Goal: Navigation & Orientation: Understand site structure

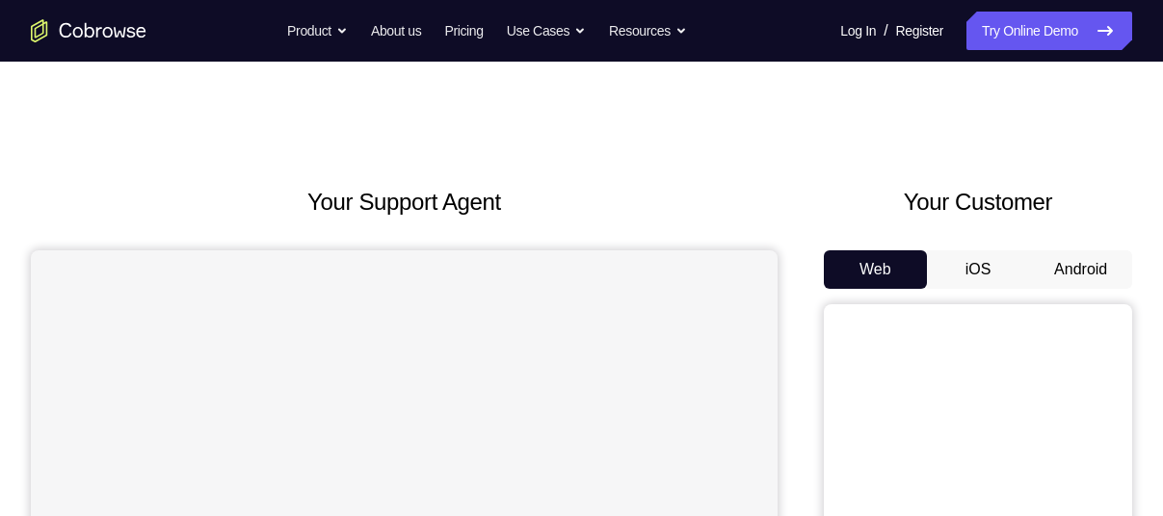
click at [1077, 267] on button "Android" at bounding box center [1080, 270] width 103 height 39
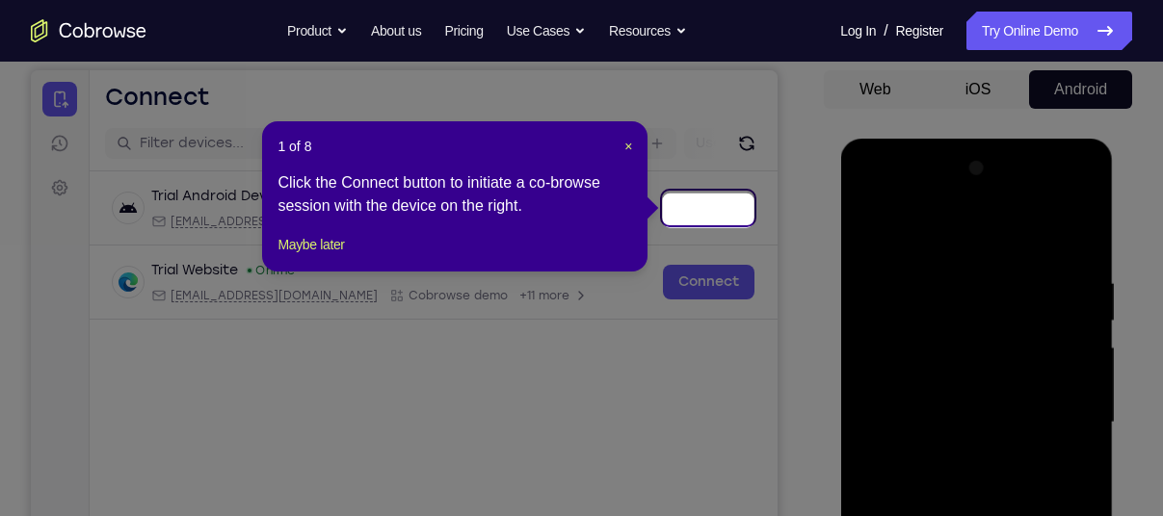
scroll to position [174, 0]
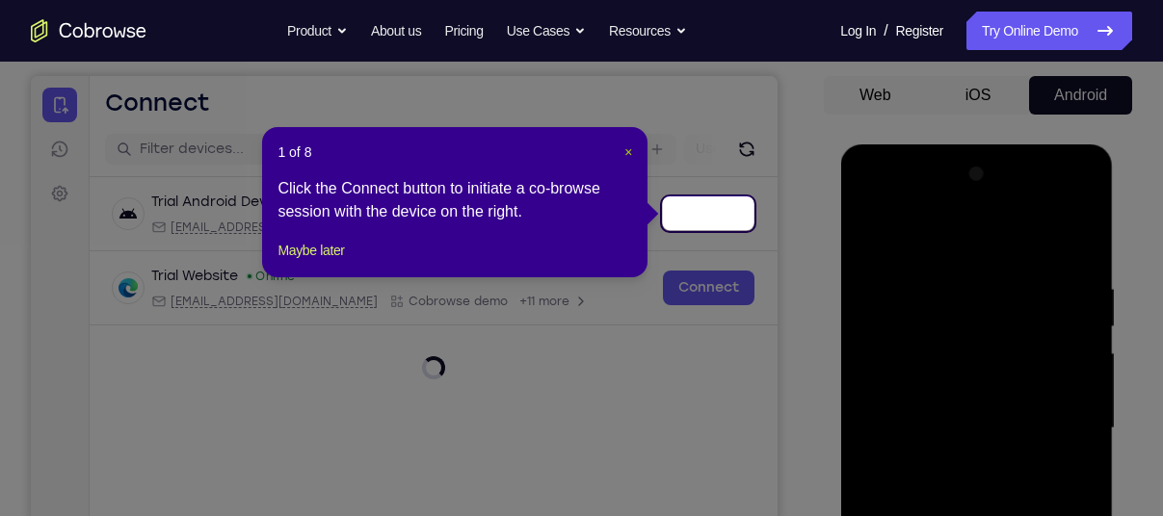
click at [626, 152] on span "×" at bounding box center [628, 152] width 8 height 15
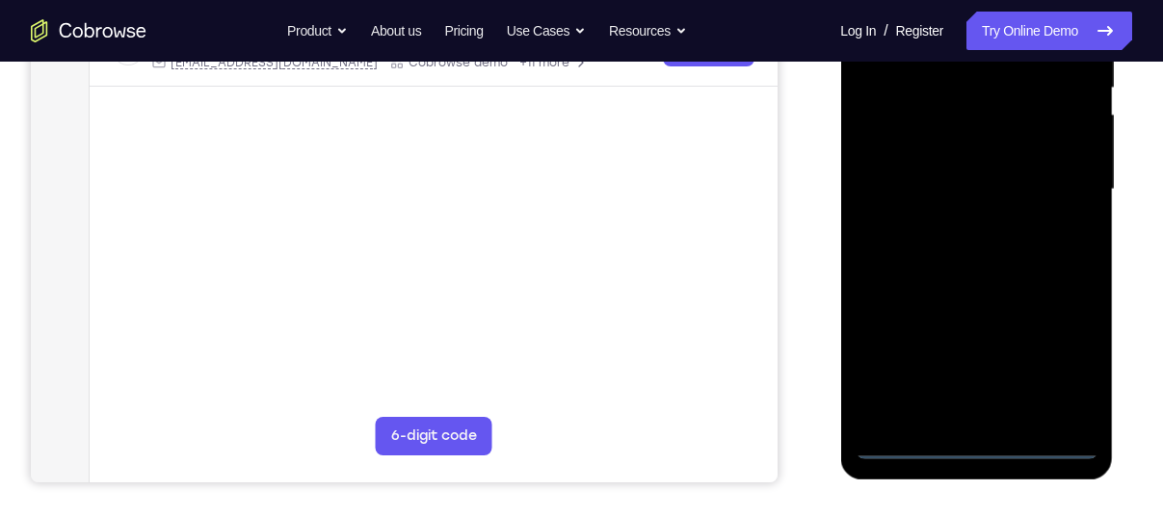
scroll to position [421, 0]
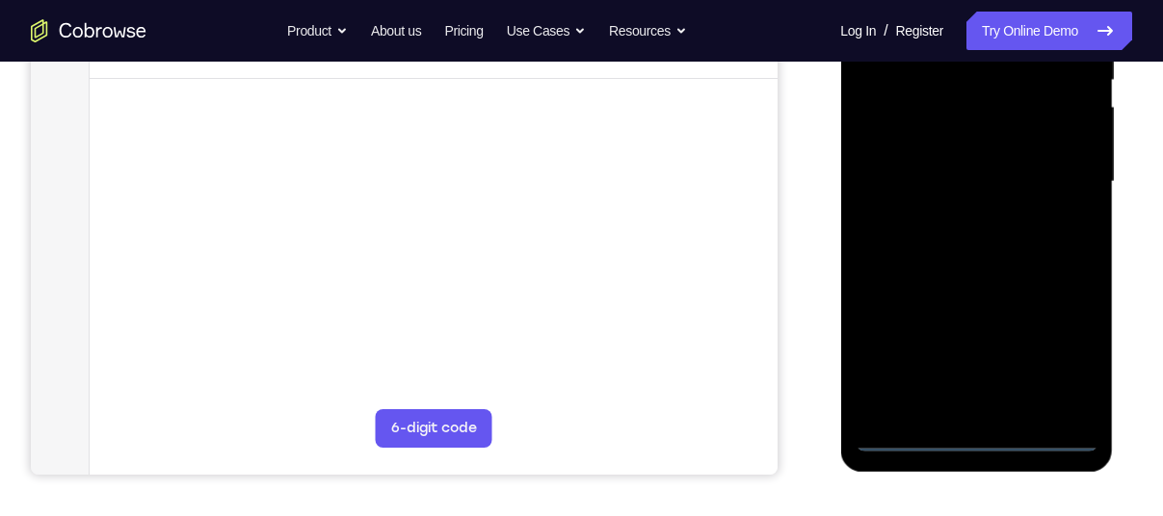
click at [968, 439] on div at bounding box center [976, 182] width 243 height 540
click at [1063, 372] on div at bounding box center [976, 182] width 243 height 540
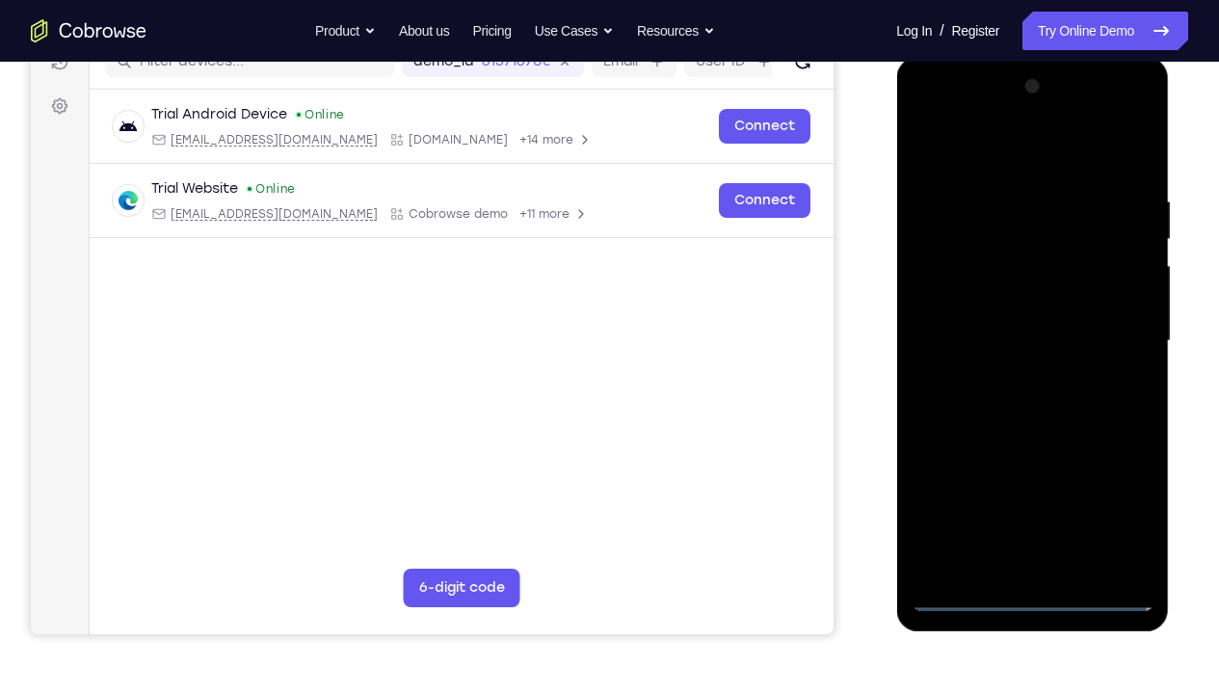
scroll to position [190, 0]
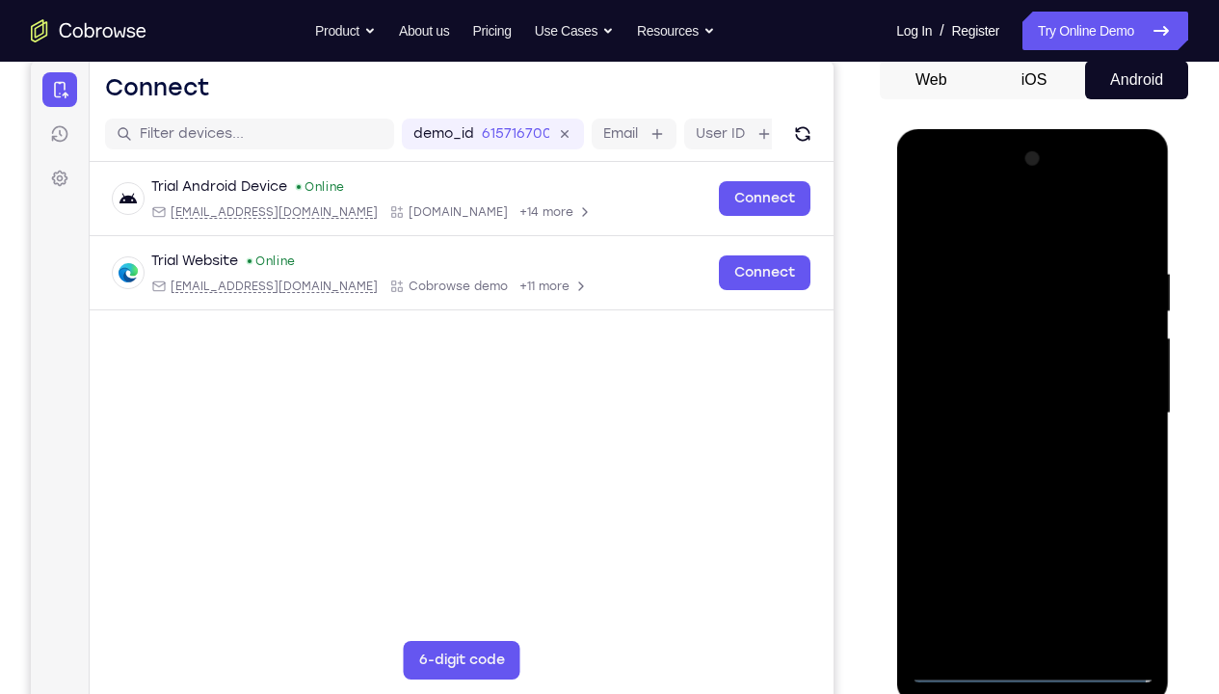
click at [992, 230] on div at bounding box center [1032, 414] width 243 height 540
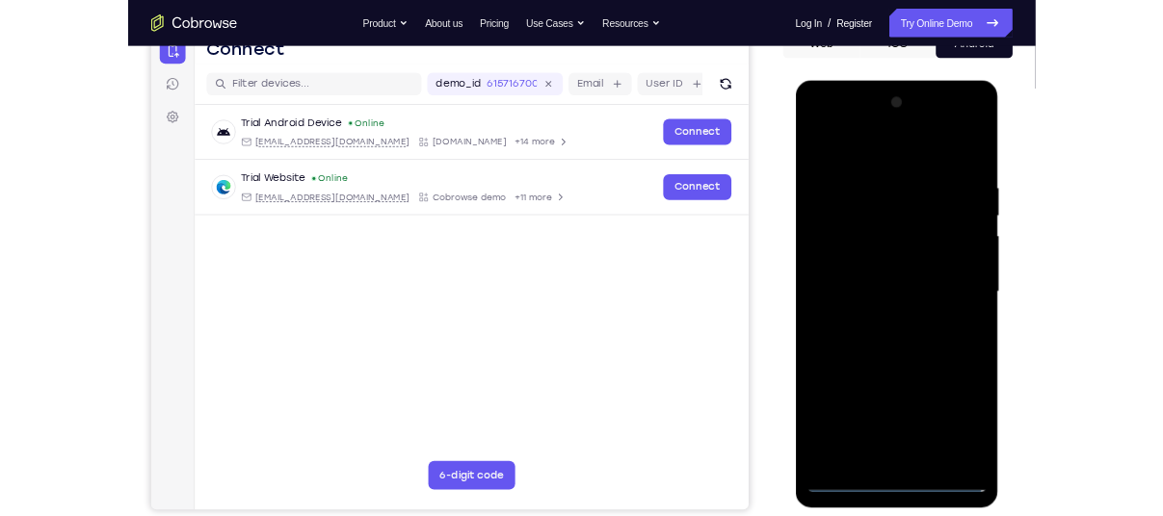
scroll to position [214, 0]
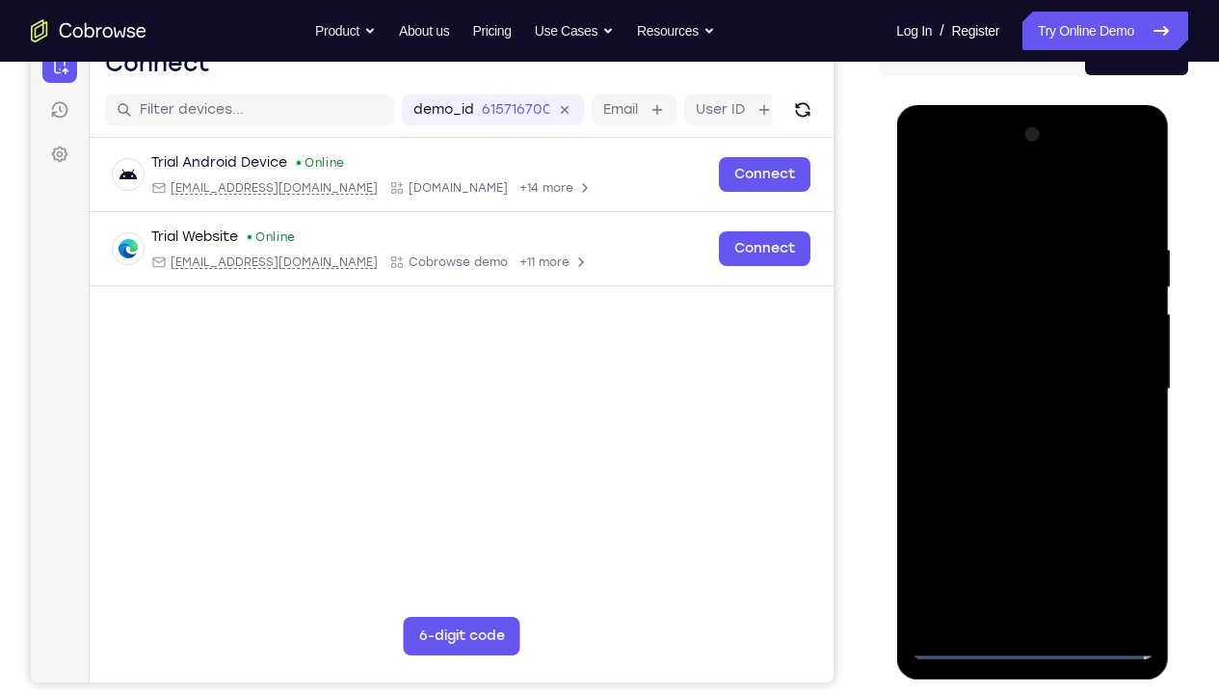
click at [1111, 380] on div at bounding box center [1032, 389] width 243 height 540
click at [1015, 424] on div at bounding box center [1032, 389] width 243 height 540
click at [1016, 372] on div at bounding box center [1032, 389] width 243 height 540
click at [1011, 350] on div at bounding box center [1032, 389] width 243 height 540
click at [1011, 393] on div at bounding box center [1032, 389] width 243 height 540
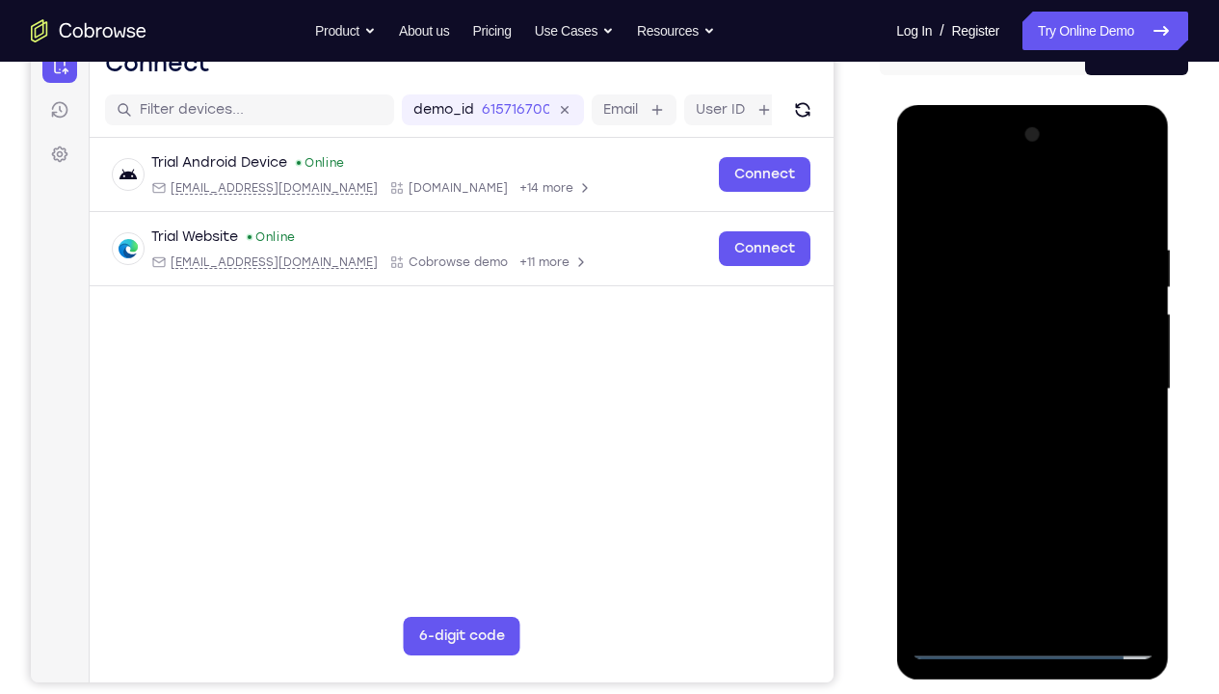
click at [1071, 445] on div at bounding box center [1032, 389] width 243 height 540
click at [1047, 476] on div at bounding box center [1032, 389] width 243 height 540
click at [1080, 516] on div at bounding box center [1032, 389] width 243 height 540
click at [1029, 491] on div at bounding box center [1032, 389] width 243 height 540
click at [1026, 362] on div at bounding box center [1032, 389] width 243 height 540
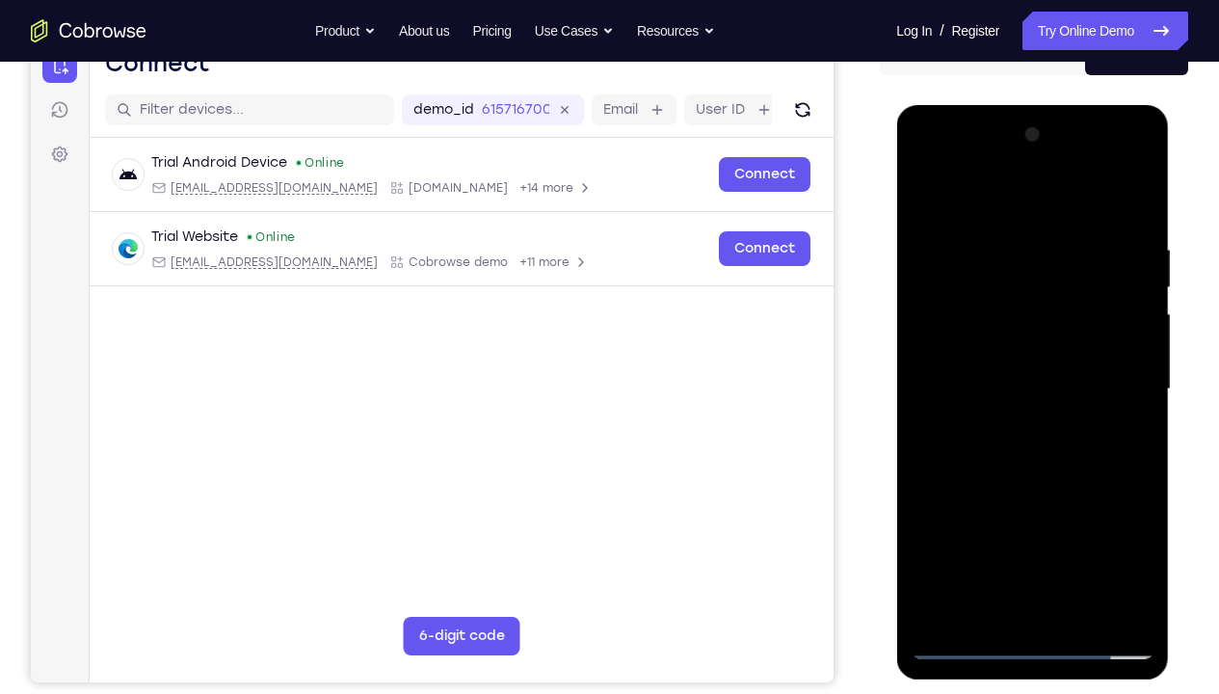
click at [965, 516] on div at bounding box center [1032, 389] width 243 height 540
click at [1002, 247] on div at bounding box center [1032, 389] width 243 height 540
click at [935, 454] on div at bounding box center [1032, 389] width 243 height 540
click at [1141, 437] on div at bounding box center [1032, 389] width 243 height 540
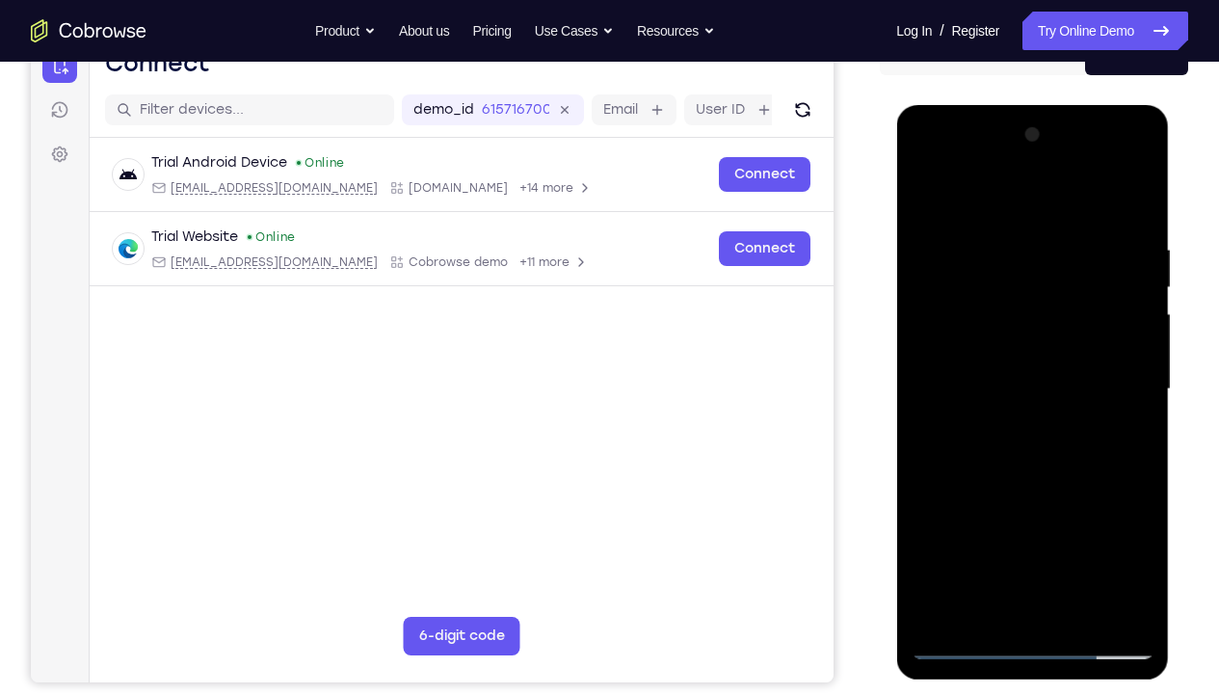
click at [1134, 443] on div at bounding box center [1032, 389] width 243 height 540
click at [1116, 427] on div at bounding box center [1032, 389] width 243 height 540
click at [982, 516] on div at bounding box center [1032, 389] width 243 height 540
drag, startPoint x: 962, startPoint y: 605, endPoint x: 959, endPoint y: 642, distance: 36.7
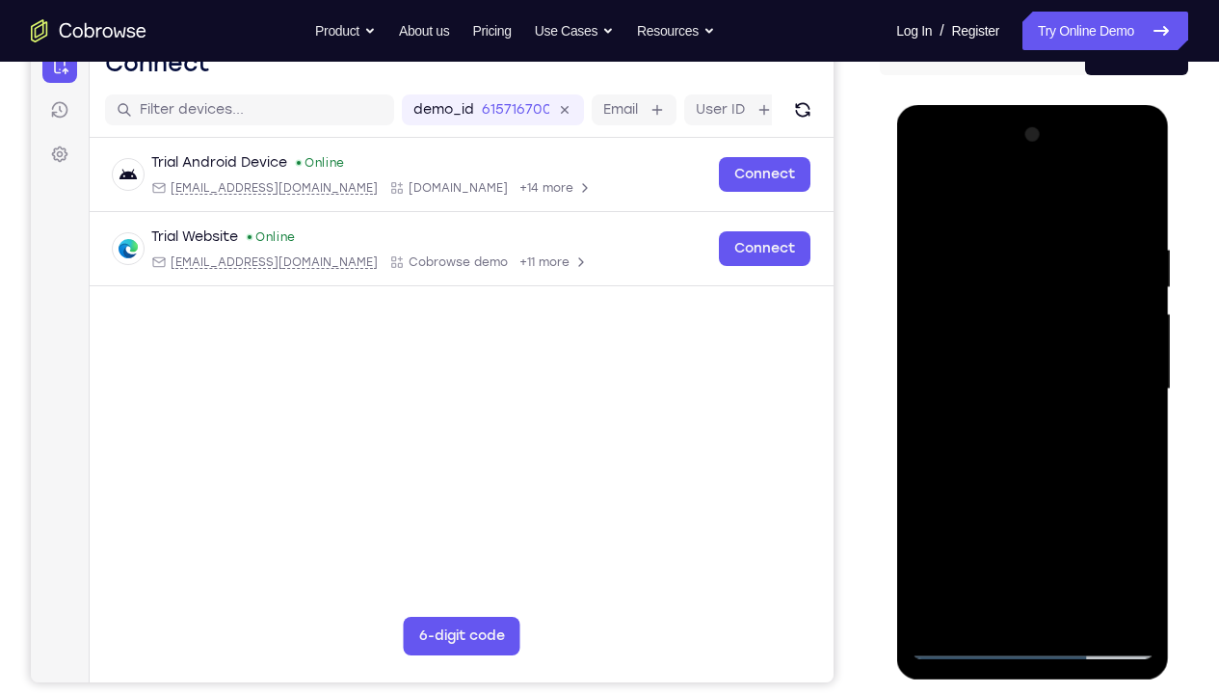
click at [959, 516] on div at bounding box center [1032, 389] width 243 height 540
click at [996, 516] on div at bounding box center [1032, 389] width 243 height 540
click at [963, 516] on div at bounding box center [1032, 389] width 243 height 540
click at [1123, 516] on div at bounding box center [1032, 389] width 243 height 540
click at [1126, 428] on div at bounding box center [1032, 389] width 243 height 540
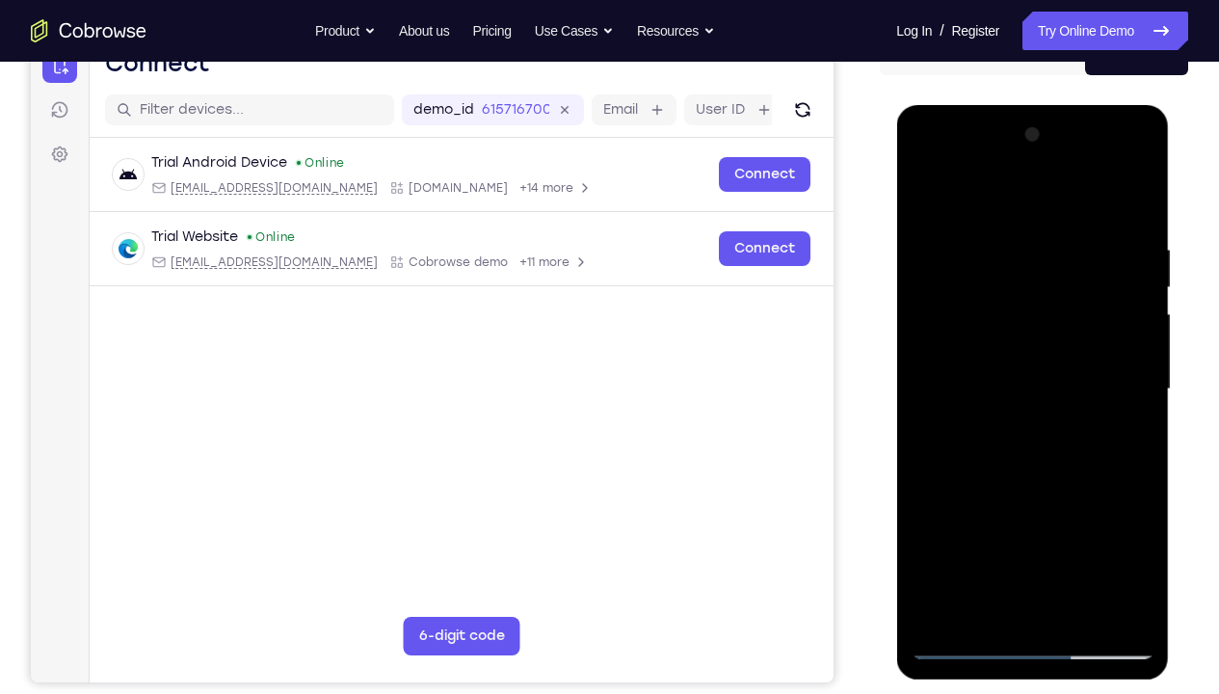
click at [1111, 427] on div at bounding box center [1032, 389] width 243 height 540
click at [1131, 438] on div at bounding box center [1032, 389] width 243 height 540
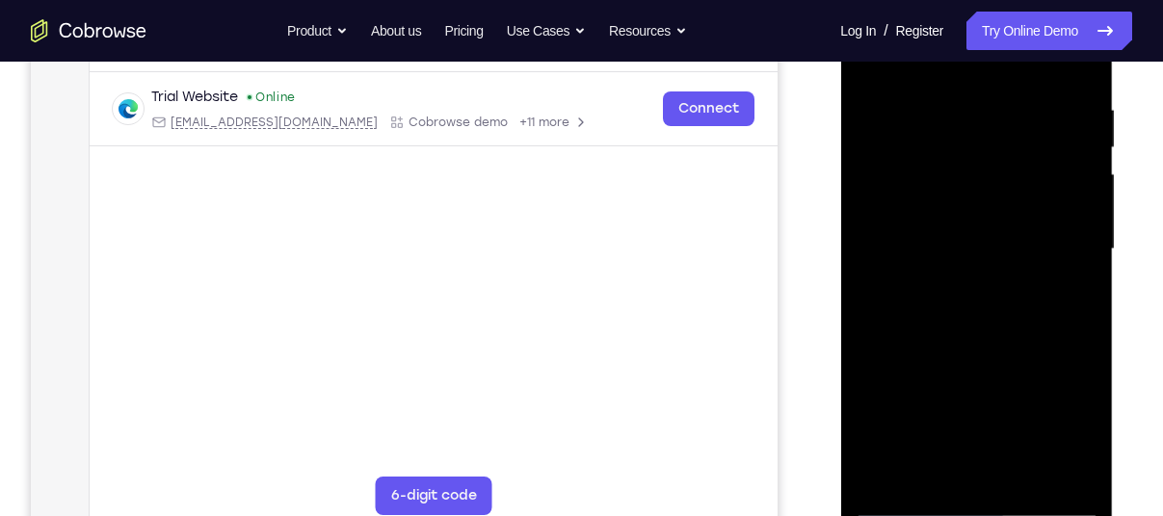
scroll to position [355, 0]
click at [1072, 297] on div at bounding box center [976, 249] width 243 height 540
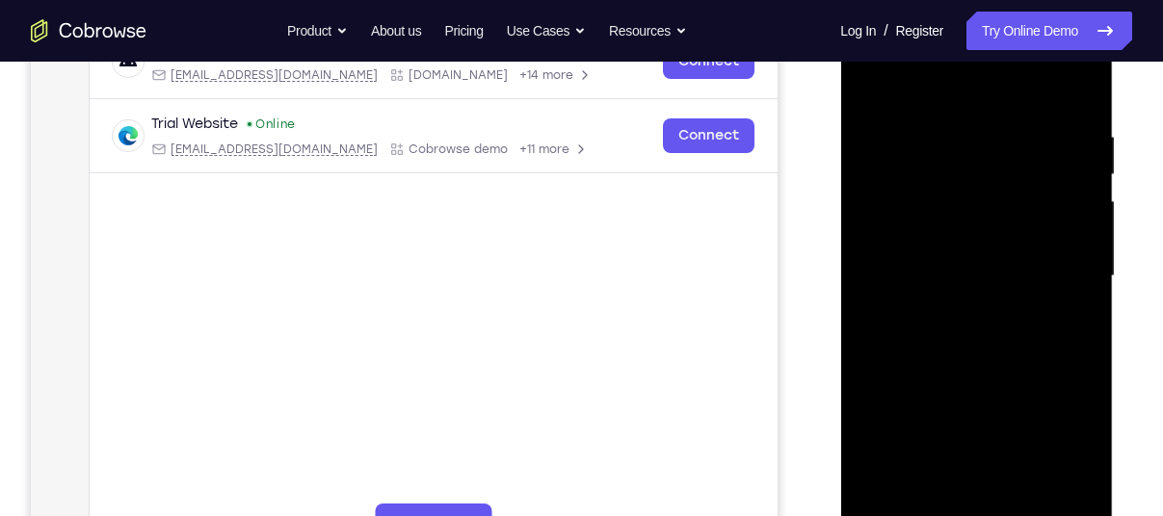
scroll to position [323, 0]
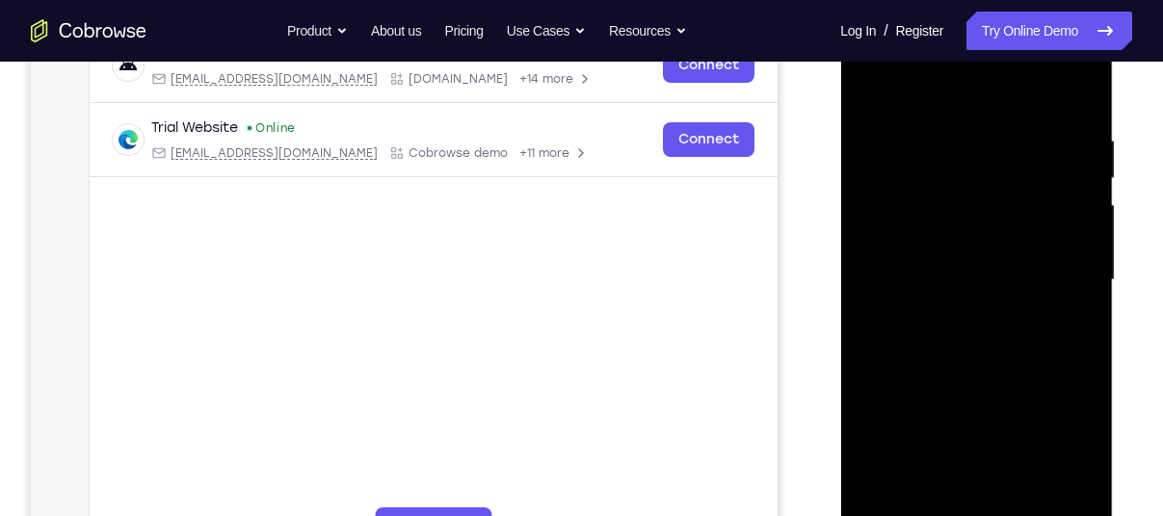
click at [1072, 297] on div at bounding box center [976, 281] width 243 height 540
click at [1074, 90] on div at bounding box center [976, 281] width 243 height 540
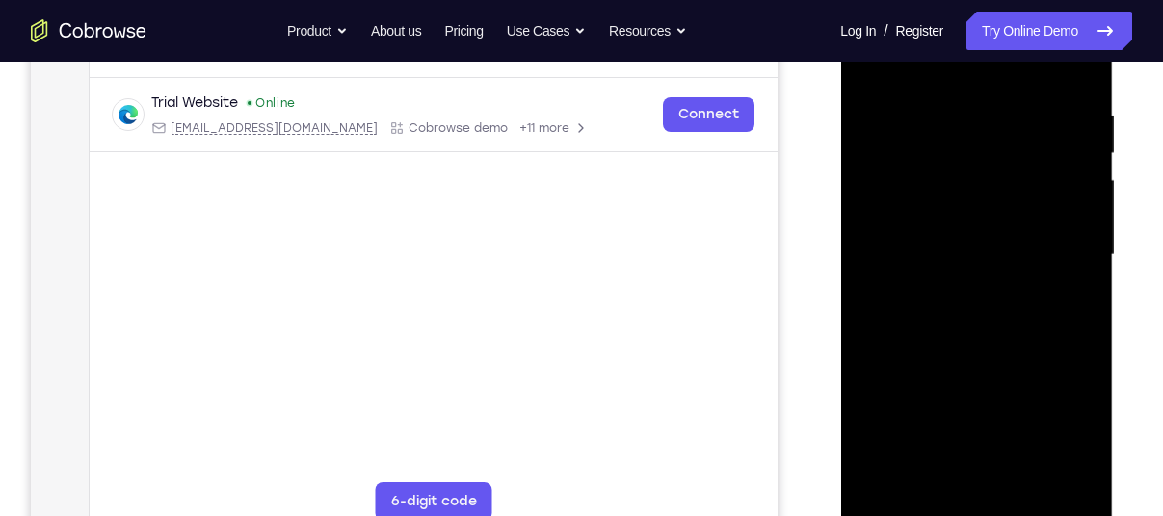
scroll to position [349, 0]
click at [895, 482] on div at bounding box center [976, 255] width 243 height 540
drag, startPoint x: 969, startPoint y: 243, endPoint x: 1051, endPoint y: 450, distance: 222.8
click at [1051, 450] on div at bounding box center [976, 255] width 243 height 540
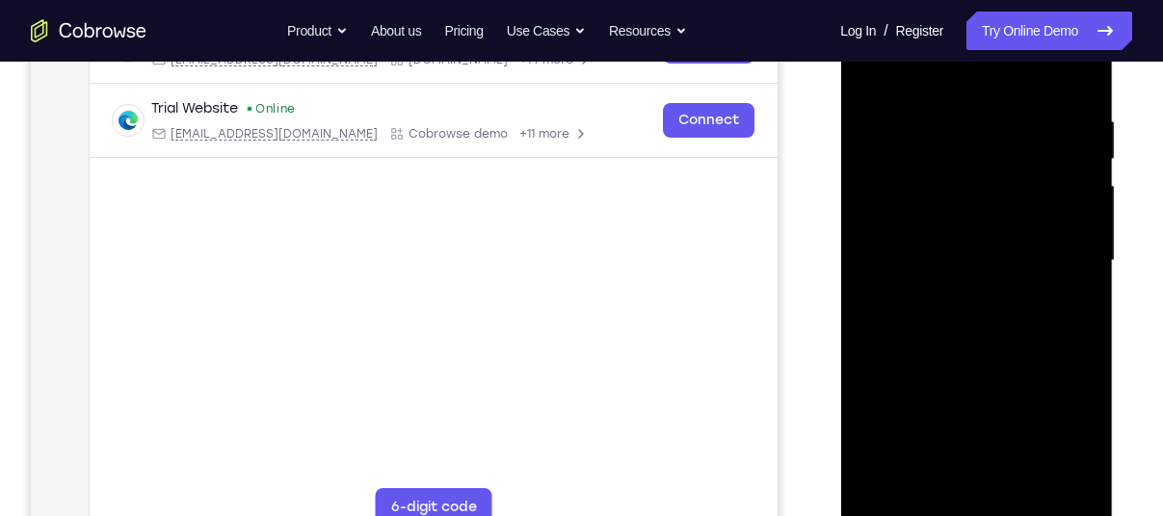
scroll to position [339, 0]
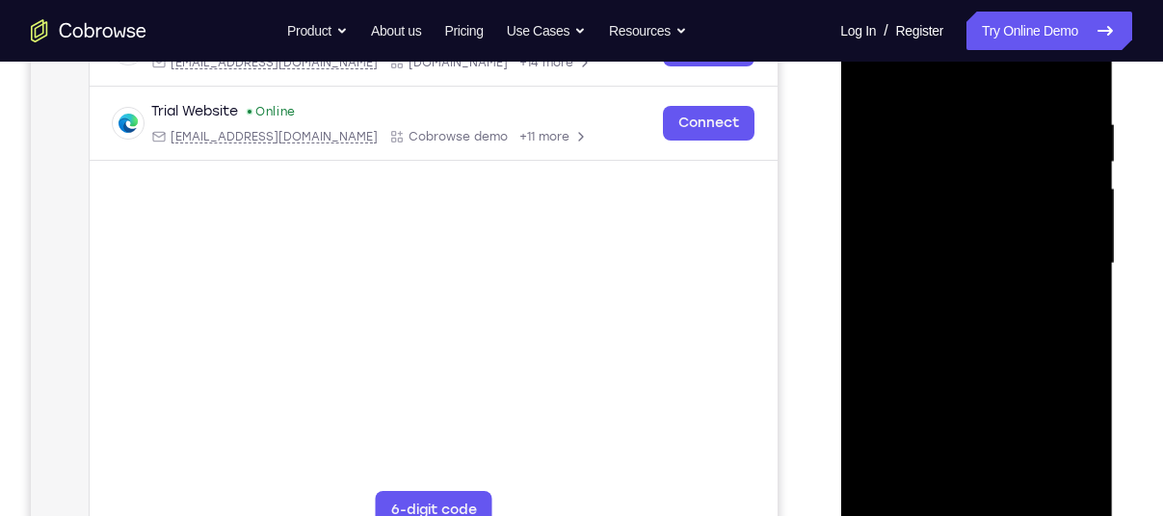
click at [1084, 331] on div at bounding box center [976, 264] width 243 height 540
click at [948, 123] on div at bounding box center [976, 264] width 243 height 540
click at [1051, 261] on div at bounding box center [976, 264] width 243 height 540
click at [1064, 299] on div at bounding box center [976, 264] width 243 height 540
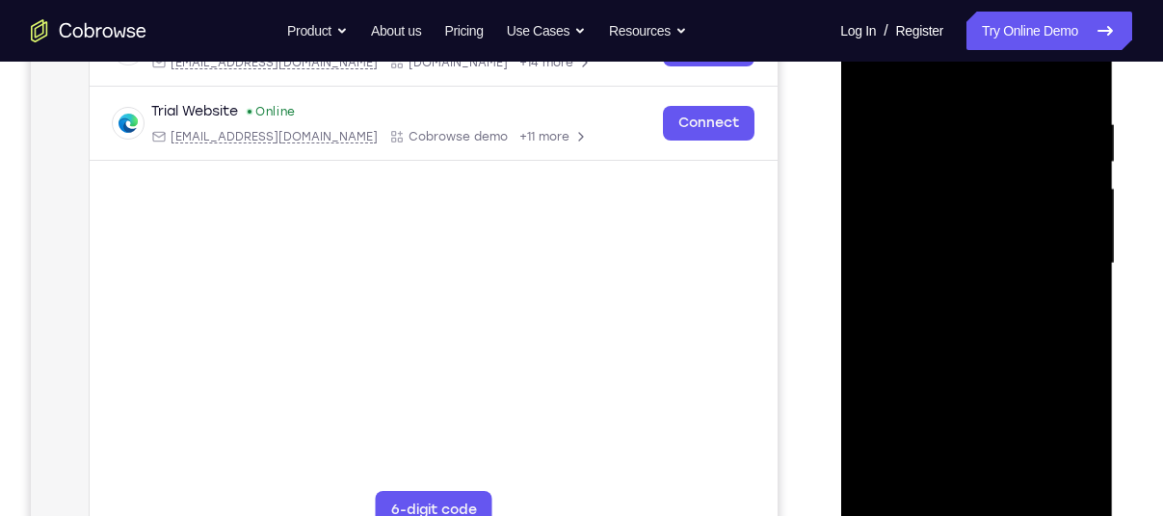
click at [1064, 299] on div at bounding box center [976, 264] width 243 height 540
click at [1068, 355] on div at bounding box center [976, 264] width 243 height 540
click at [882, 317] on div at bounding box center [976, 264] width 243 height 540
click at [1055, 361] on div at bounding box center [976, 264] width 243 height 540
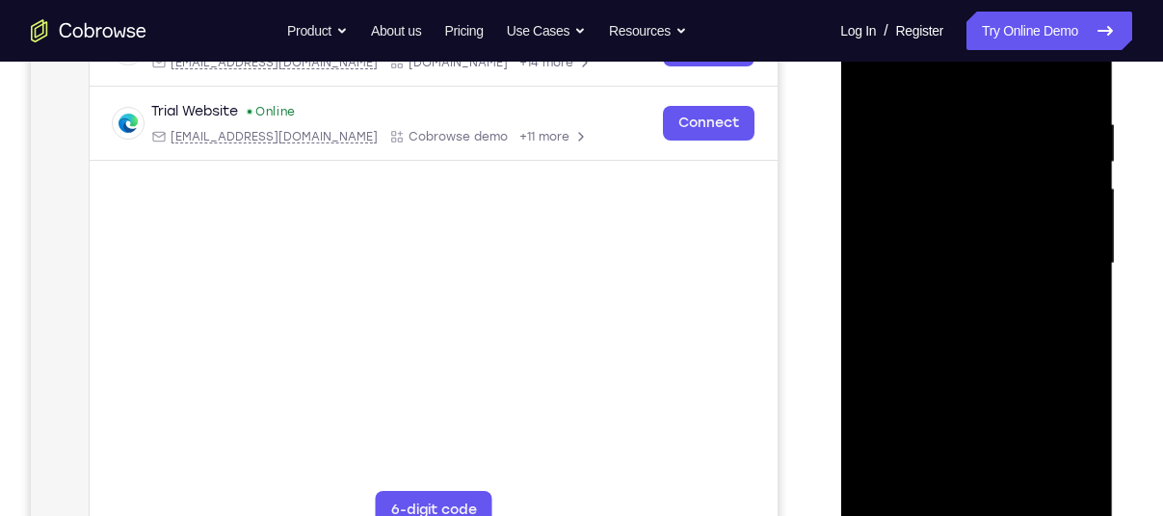
click at [1055, 361] on div at bounding box center [976, 264] width 243 height 540
click at [1067, 273] on div at bounding box center [976, 264] width 243 height 540
click at [1068, 388] on div at bounding box center [976, 264] width 243 height 540
click at [1053, 357] on div at bounding box center [976, 264] width 243 height 540
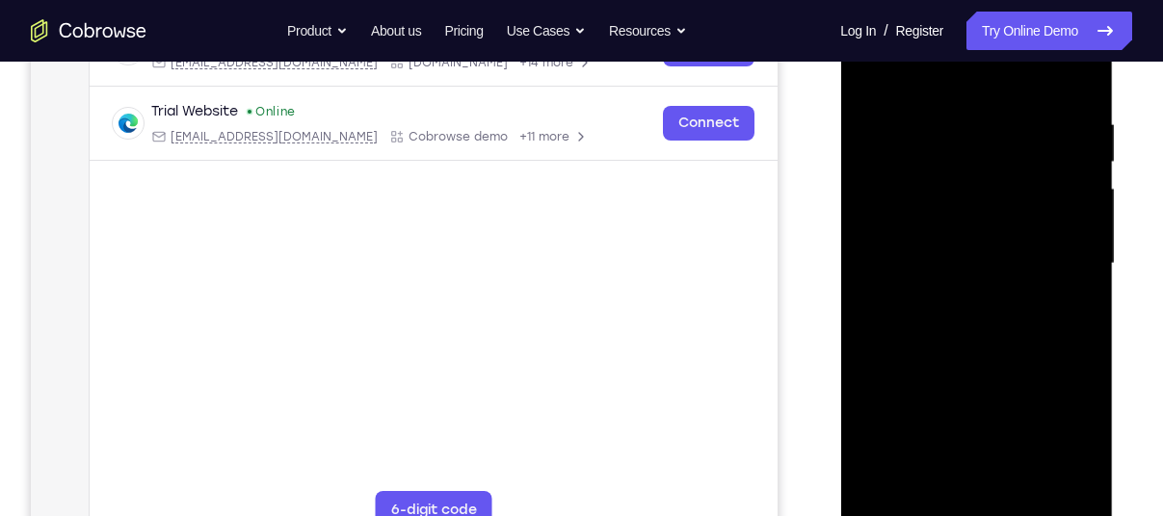
click at [968, 296] on div at bounding box center [976, 264] width 243 height 540
click at [1080, 167] on div at bounding box center [976, 264] width 243 height 540
click at [870, 69] on div at bounding box center [976, 264] width 243 height 540
click at [903, 173] on div at bounding box center [976, 264] width 243 height 540
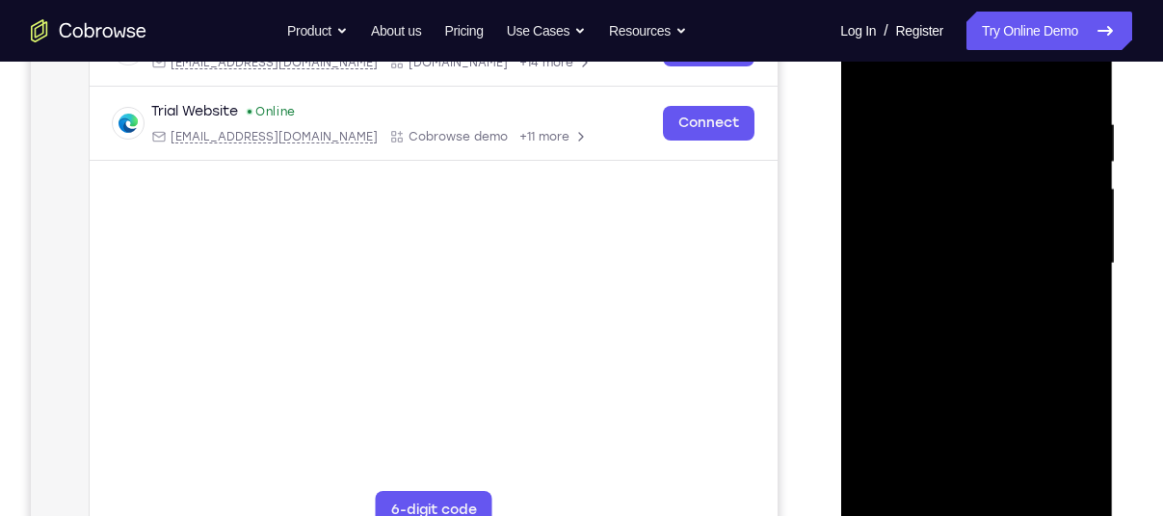
click at [867, 67] on div at bounding box center [976, 264] width 243 height 540
click at [1044, 252] on div at bounding box center [976, 264] width 243 height 540
click at [1080, 201] on div at bounding box center [976, 264] width 243 height 540
click at [1084, 250] on div at bounding box center [976, 264] width 243 height 540
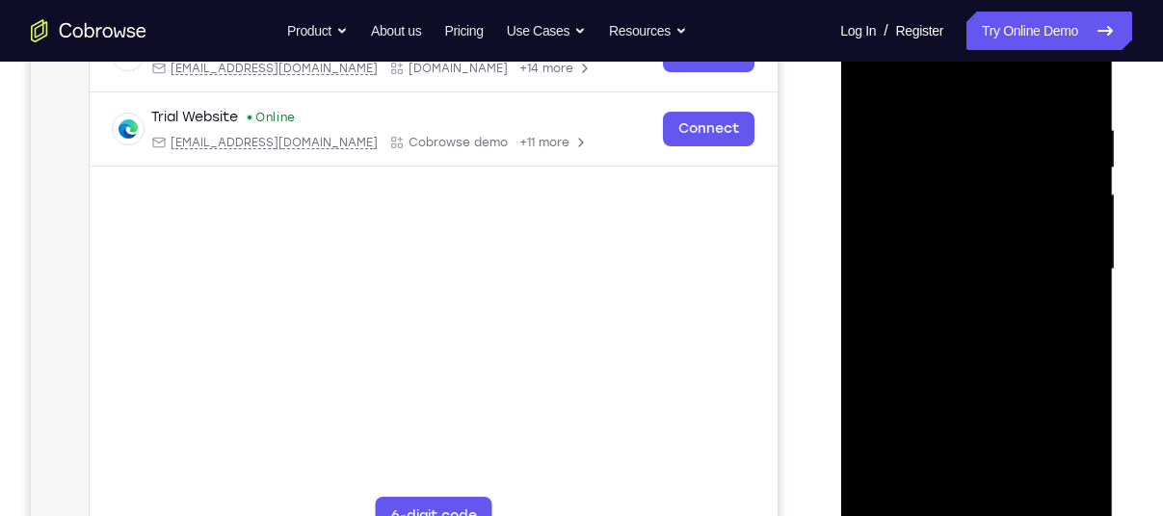
click at [870, 72] on div at bounding box center [976, 270] width 243 height 540
click at [901, 213] on div at bounding box center [976, 270] width 243 height 540
click at [1088, 265] on div at bounding box center [976, 270] width 243 height 540
click at [1083, 256] on div at bounding box center [976, 270] width 243 height 540
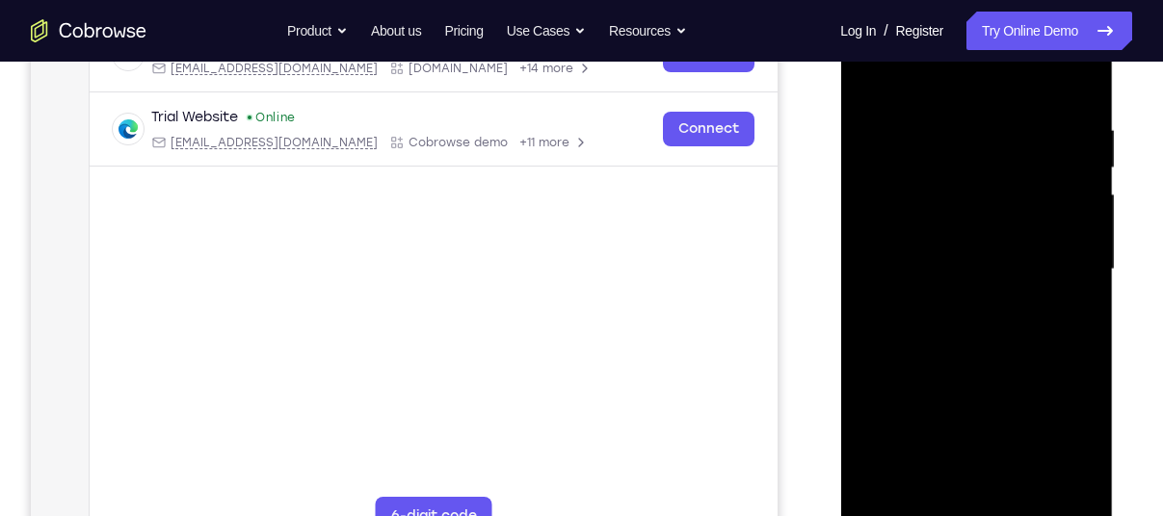
click at [867, 76] on div at bounding box center [976, 270] width 243 height 540
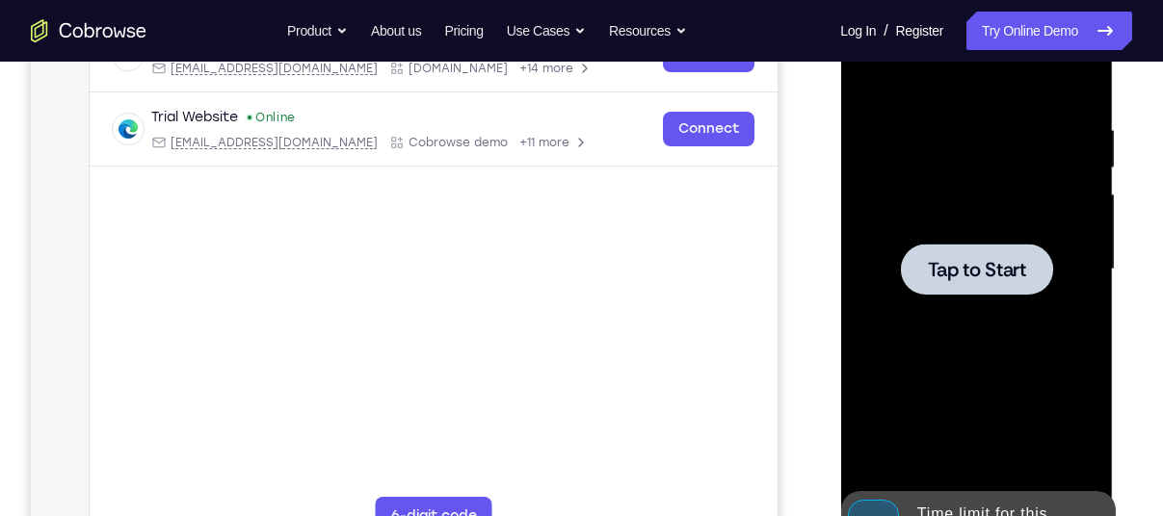
scroll to position [372, 0]
